Goal: Task Accomplishment & Management: Use online tool/utility

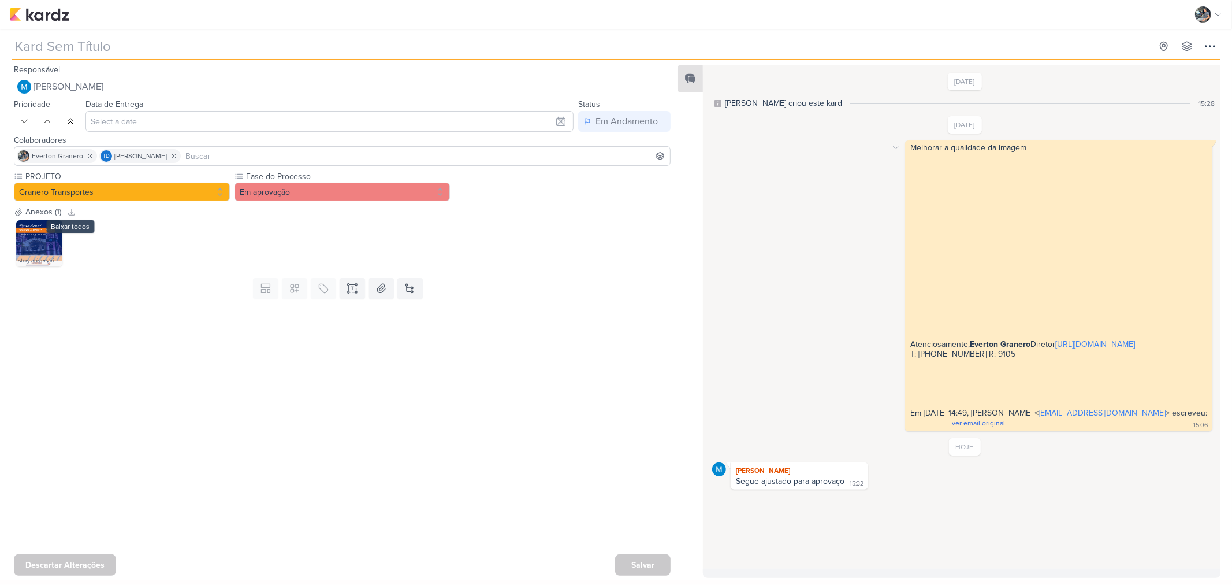
type input "[STORY] Pouso Alegre"
type input "[DATE] 23:59"
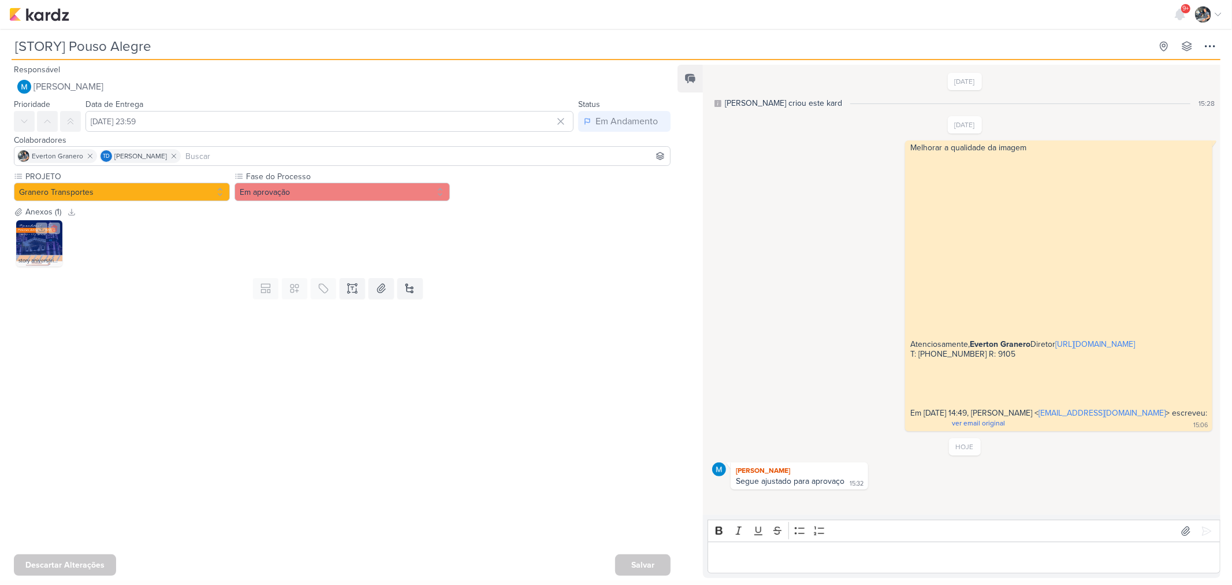
click at [49, 243] on img at bounding box center [39, 243] width 46 height 46
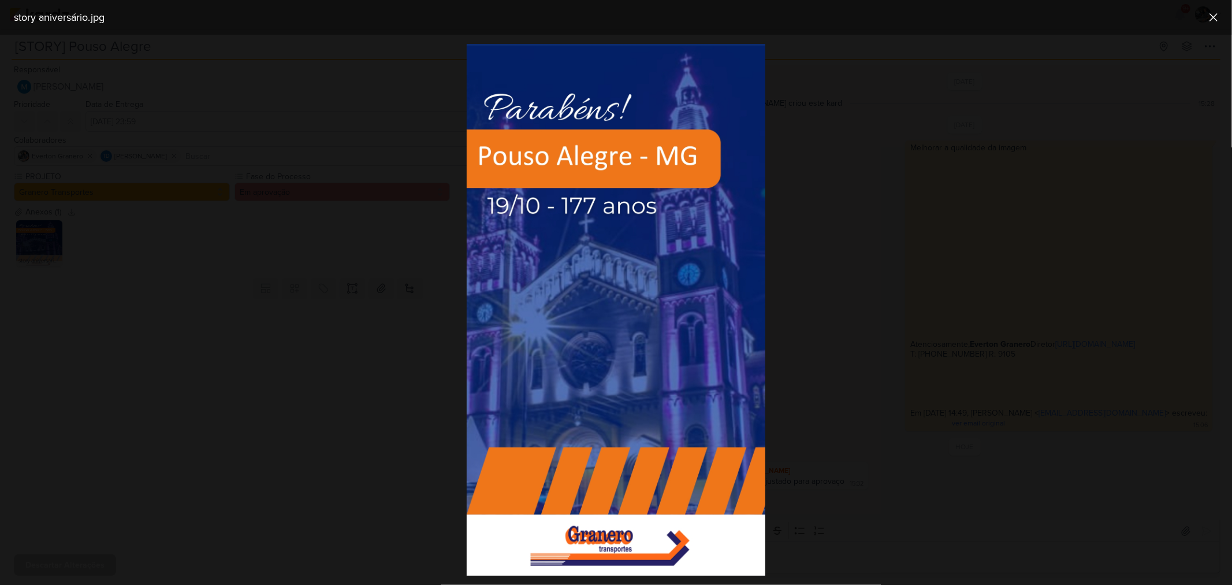
click at [163, 272] on div at bounding box center [616, 310] width 1232 height 550
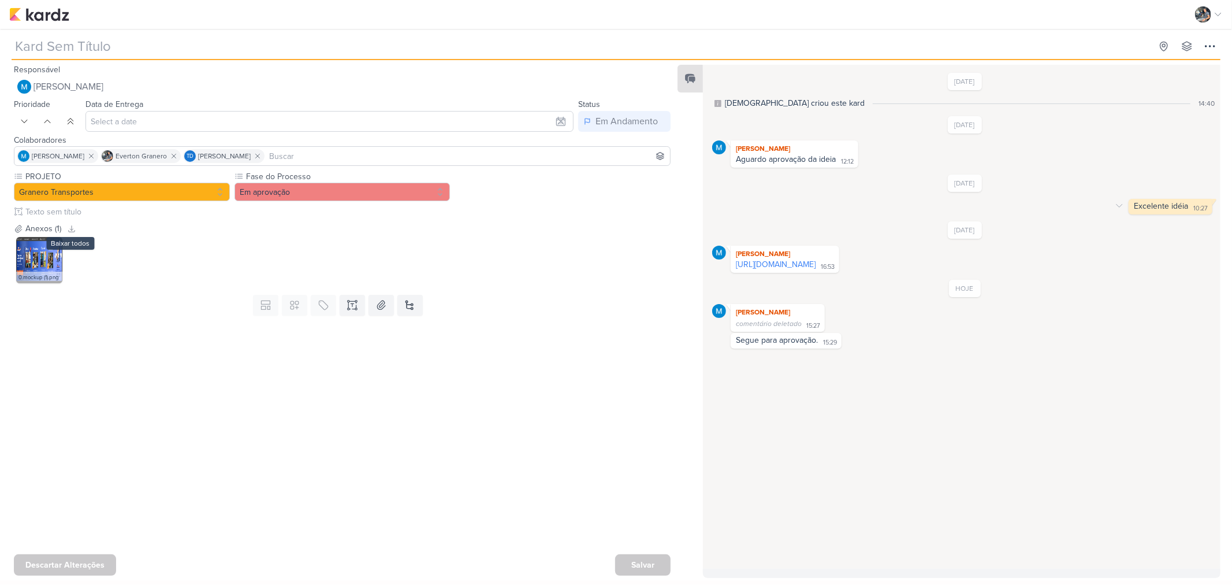
type input "CARROSSEL - Qual seu tipo?"
type input "[DATE] 23:59"
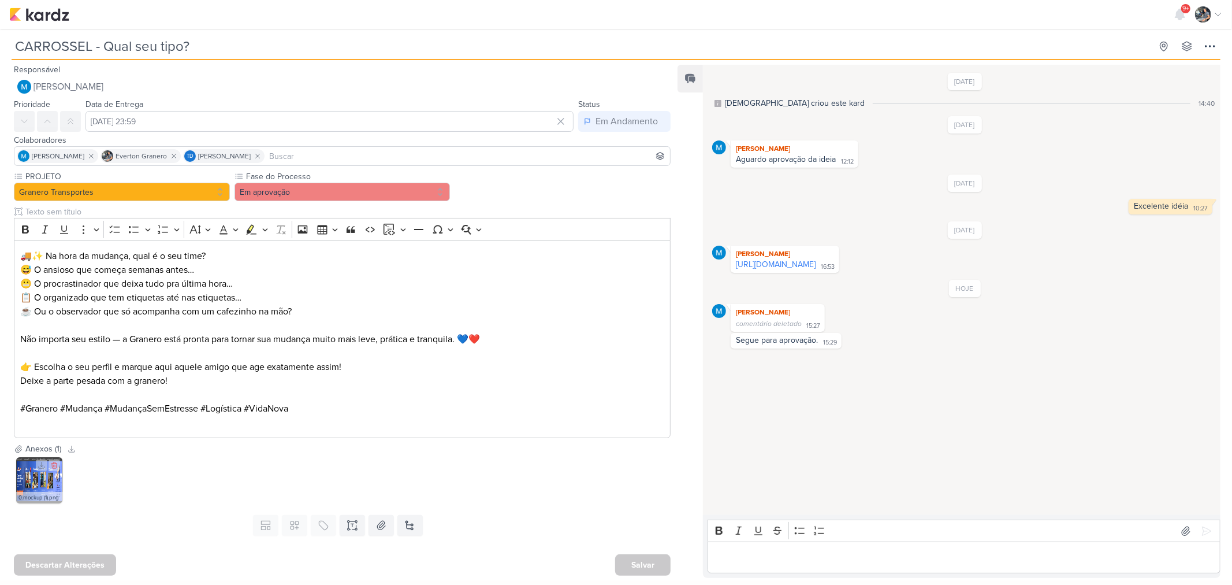
click at [30, 484] on img at bounding box center [39, 480] width 46 height 46
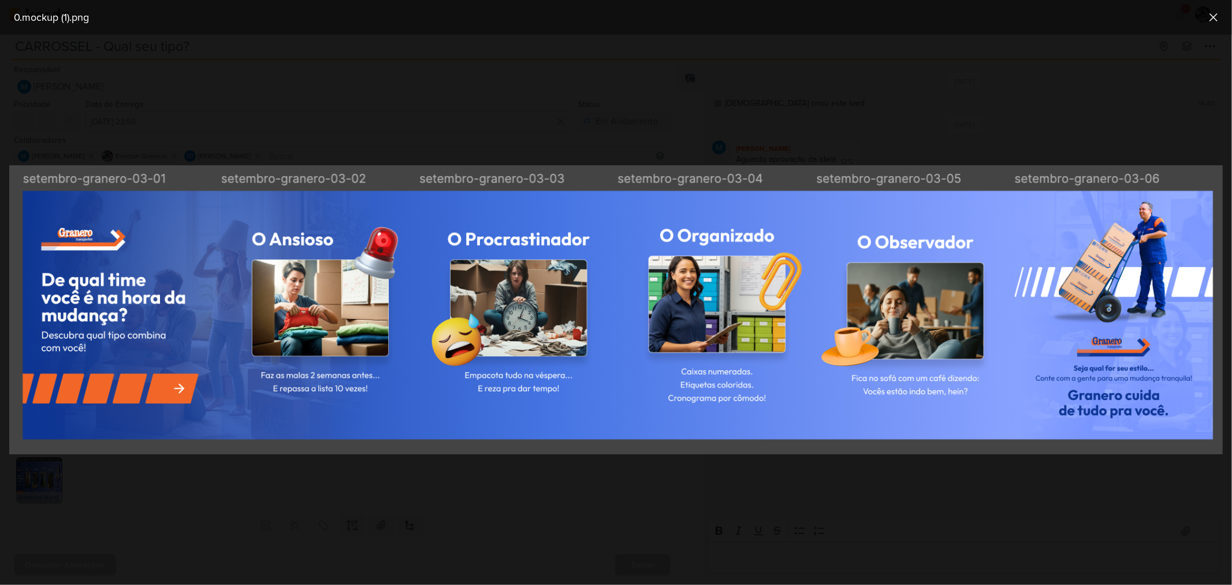
click at [289, 481] on div at bounding box center [616, 310] width 1232 height 550
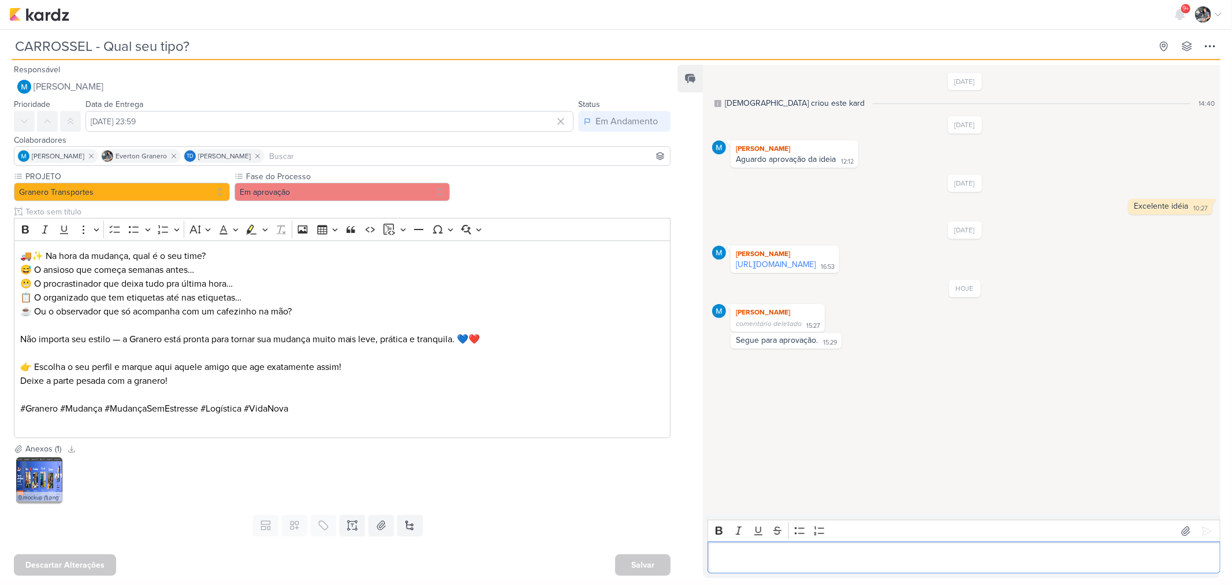
click at [767, 551] on p "Editor editing area: main" at bounding box center [964, 558] width 501 height 14
click at [1203, 538] on button at bounding box center [1207, 531] width 18 height 18
